Goal: Information Seeking & Learning: Learn about a topic

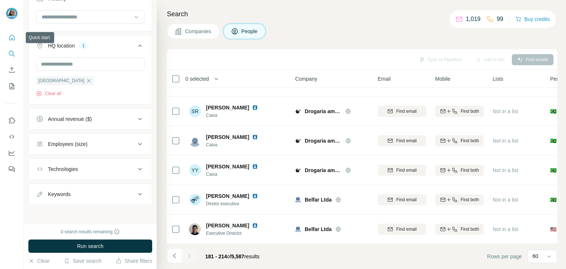
click at [12, 37] on icon "Quick start" at bounding box center [11, 37] width 7 height 7
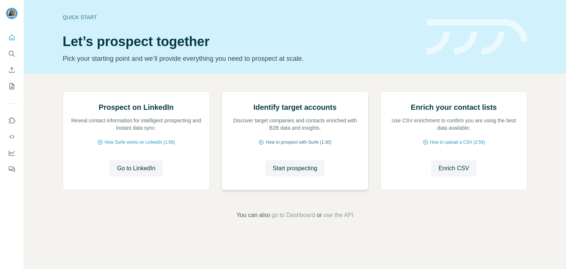
click at [295, 146] on span "How to prospect with Surfe (1:30)" at bounding box center [299, 142] width 66 height 7
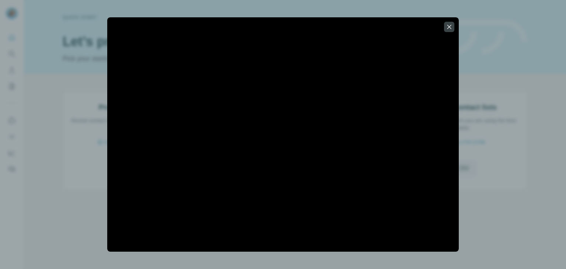
click at [298, 263] on div at bounding box center [283, 134] width 566 height 269
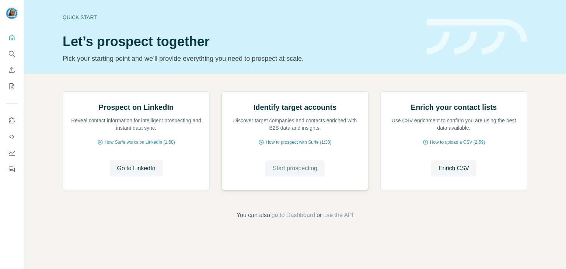
click at [298, 176] on button "Start prospecting" at bounding box center [294, 168] width 59 height 16
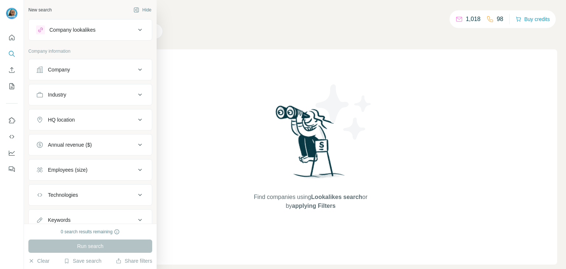
click at [74, 69] on div "Company" at bounding box center [85, 69] width 99 height 7
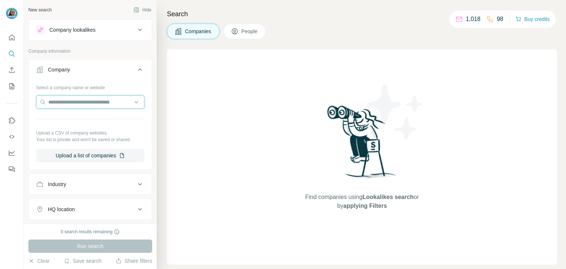
click at [85, 95] on input "text" at bounding box center [90, 101] width 108 height 13
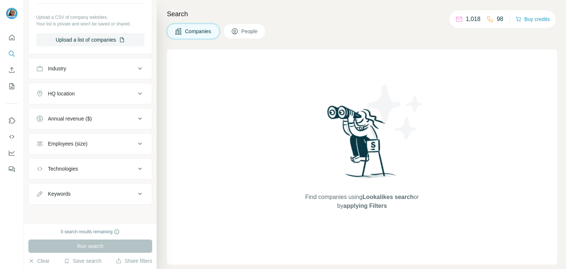
click at [110, 168] on div "Technologies" at bounding box center [85, 168] width 99 height 7
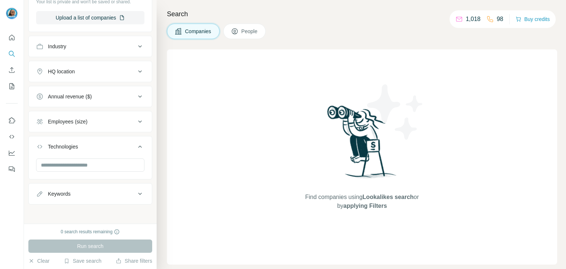
click at [105, 154] on button "Technologies" at bounding box center [90, 148] width 123 height 21
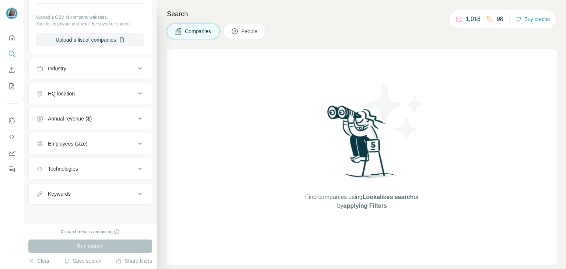
click at [108, 162] on button "Technologies" at bounding box center [90, 169] width 123 height 18
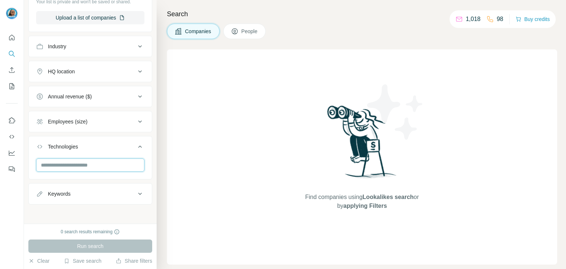
click at [101, 170] on input "text" at bounding box center [90, 164] width 108 height 13
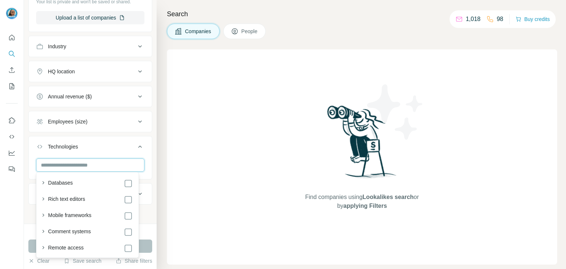
scroll to position [1542, 0]
click at [70, 163] on input "text" at bounding box center [90, 164] width 108 height 13
click at [150, 139] on div "New search Hide Company lookalikes Company information Company Select a company…" at bounding box center [90, 112] width 133 height 224
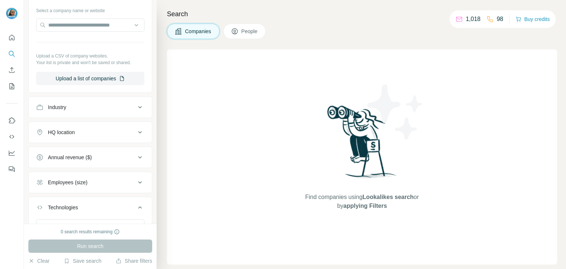
scroll to position [64, 0]
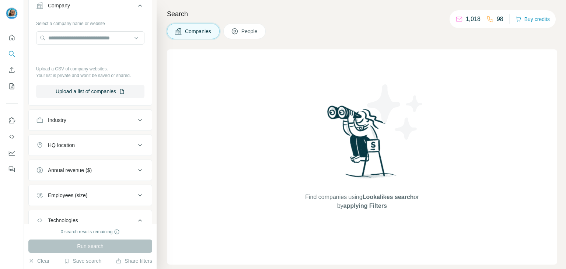
click at [80, 115] on button "Industry" at bounding box center [90, 120] width 123 height 18
click at [74, 132] on div at bounding box center [86, 138] width 91 height 13
click at [72, 139] on input at bounding box center [86, 138] width 91 height 8
click at [71, 138] on input at bounding box center [86, 138] width 91 height 8
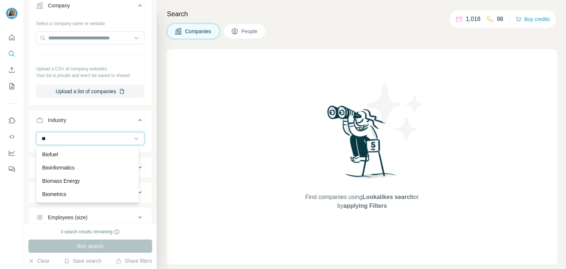
type input "*"
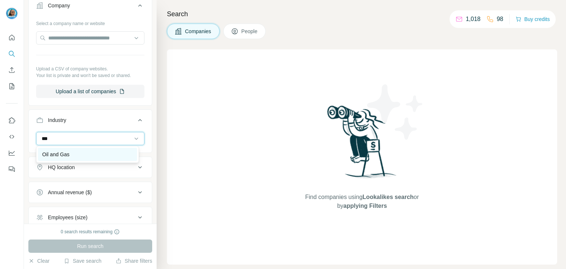
type input "***"
click at [75, 157] on div "Oil and Gas" at bounding box center [87, 154] width 90 height 7
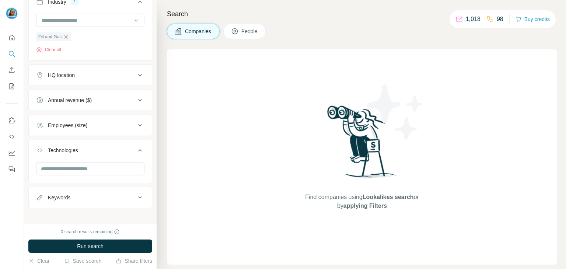
scroll to position [186, 0]
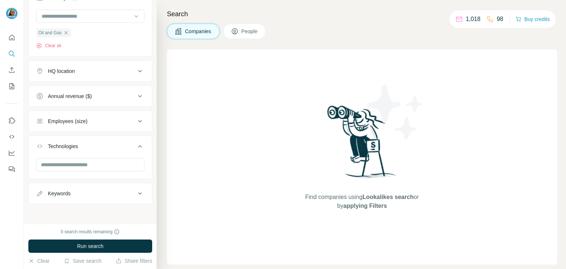
click at [75, 73] on div "HQ location" at bounding box center [61, 70] width 27 height 7
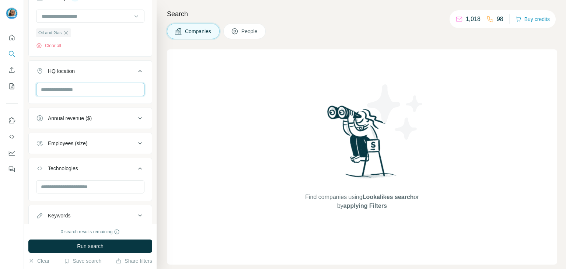
click at [84, 85] on input "text" at bounding box center [90, 89] width 108 height 13
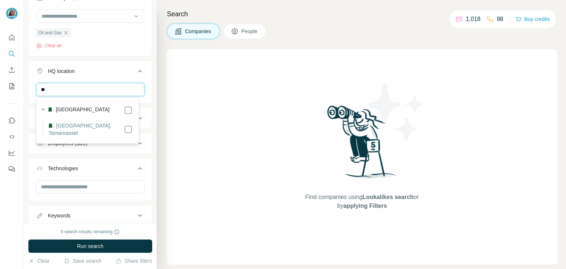
type input "*"
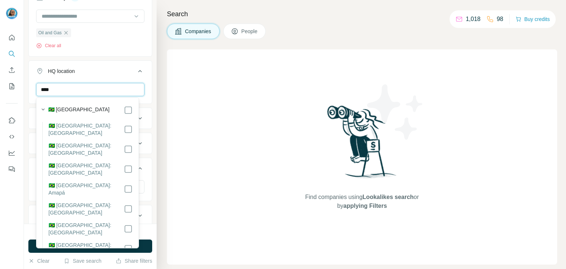
type input "****"
click at [61, 112] on label "🇧🇷 [GEOGRAPHIC_DATA]" at bounding box center [79, 110] width 62 height 9
click at [126, 106] on icon at bounding box center [128, 110] width 9 height 9
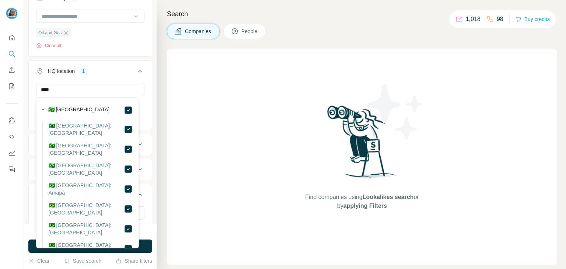
click at [146, 115] on div "New search Hide Company lookalikes Company information Company Select a company…" at bounding box center [90, 112] width 133 height 224
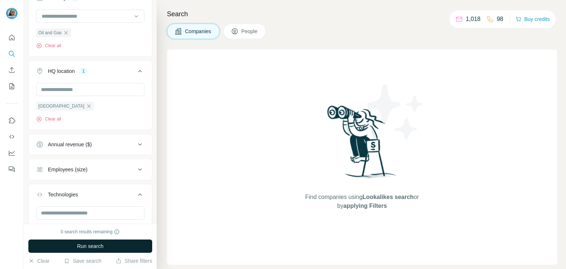
click at [103, 246] on span "Run search" at bounding box center [90, 245] width 27 height 7
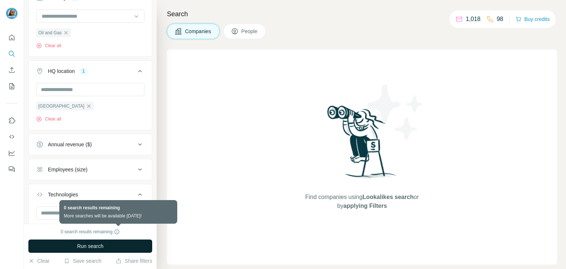
click at [119, 230] on icon at bounding box center [117, 231] width 5 height 5
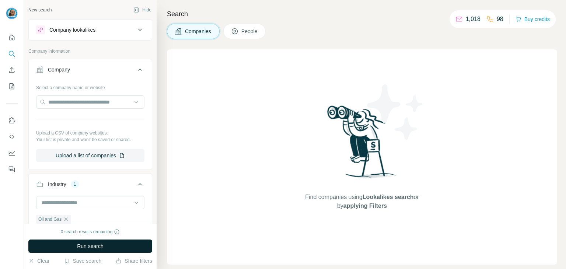
click at [239, 25] on button "People" at bounding box center [244, 31] width 43 height 15
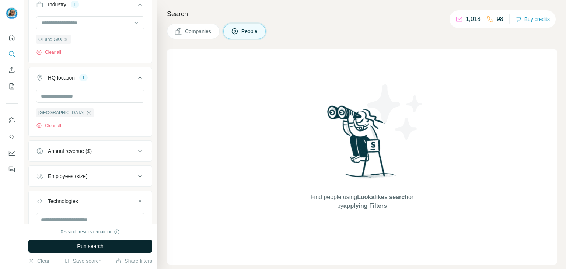
scroll to position [349, 0]
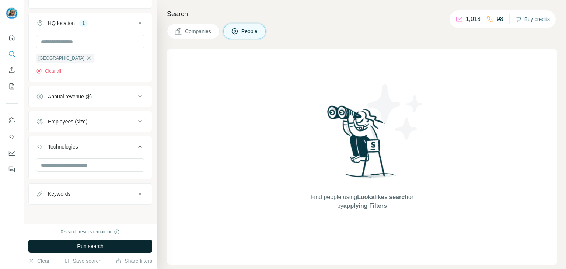
click at [536, 22] on button "Buy credits" at bounding box center [532, 19] width 34 height 10
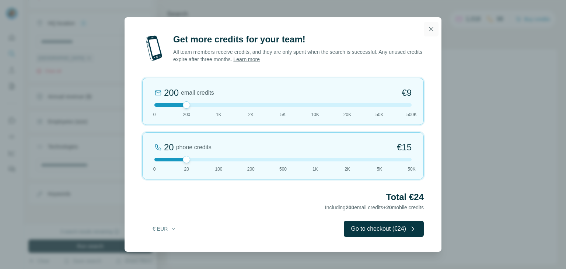
click at [432, 28] on icon "button" at bounding box center [431, 29] width 4 height 4
